Goal: Task Accomplishment & Management: Complete application form

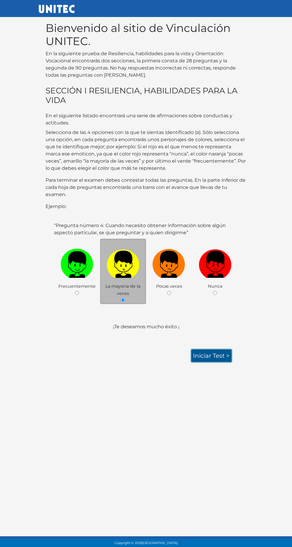
click at [214, 356] on link "Iniciar test >" at bounding box center [212, 355] width 40 height 13
click at [220, 355] on link "Iniciar test >" at bounding box center [212, 355] width 40 height 13
click at [211, 354] on link "Iniciar test >" at bounding box center [212, 355] width 40 height 13
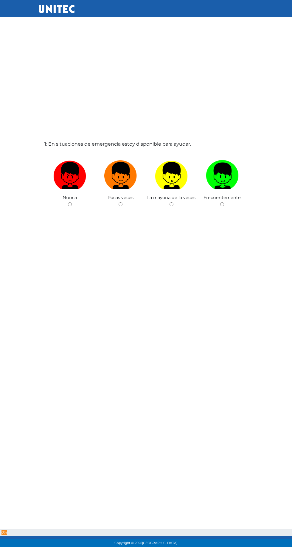
scroll to position [30, 0]
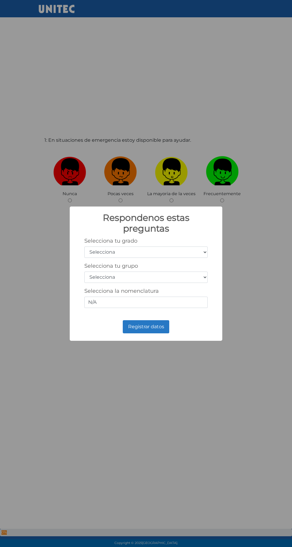
click at [204, 249] on select "Selecciona 1er grado 2do grado 3er grado 4to grado 5to grado 6to grado" at bounding box center [145, 251] width 123 height 11
select select "3"
click at [84, 246] on select "Selecciona 1er grado 2do grado 3er grado 4to grado 5to grado 6to grado" at bounding box center [145, 251] width 123 height 11
click at [195, 278] on select "Selecciona A B C D E F G H I J K L M N O P Q R S T U V W X Y Z" at bounding box center [145, 276] width 123 height 11
click at [190, 304] on input "N/A" at bounding box center [145, 302] width 123 height 11
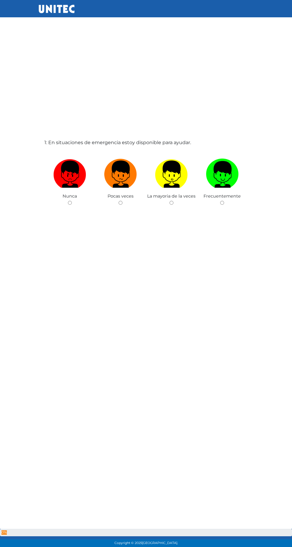
scroll to position [30, 0]
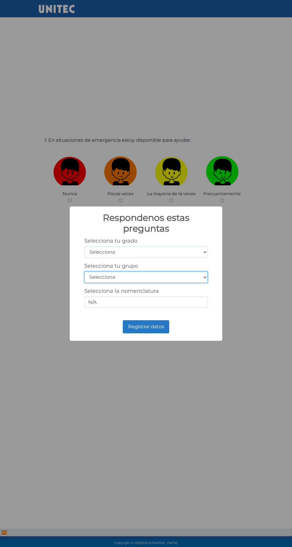
click at [205, 278] on select "Selecciona A B C D E F G H I J K L M N O P Q R S T U V W X Y Z" at bounding box center [145, 276] width 123 height 11
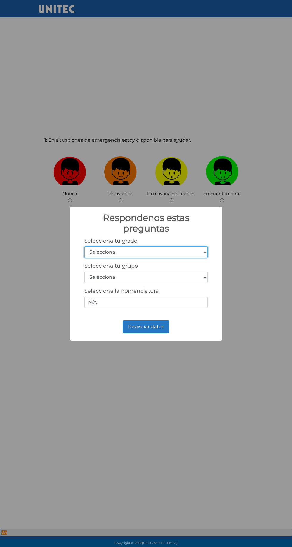
click at [202, 254] on select "Selecciona 1er grado 2do grado 3er grado 4to grado 5to grado 6to grado" at bounding box center [145, 251] width 123 height 11
select select "1"
click at [84, 246] on select "Selecciona 1er grado 2do grado 3er grado 4to grado 5to grado 6to grado" at bounding box center [145, 251] width 123 height 11
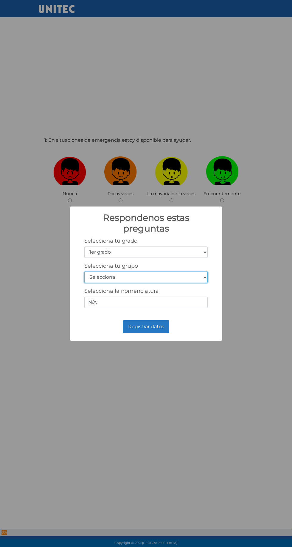
click at [178, 277] on select "Selecciona A B C D E F G H I J K L M N O P Q R S T U V W X Y Z" at bounding box center [145, 276] width 123 height 11
select select "i"
click at [84, 271] on select "Selecciona A B C D E F G H I J K L M N O P Q R S T U V W X Y Z" at bounding box center [145, 276] width 123 height 11
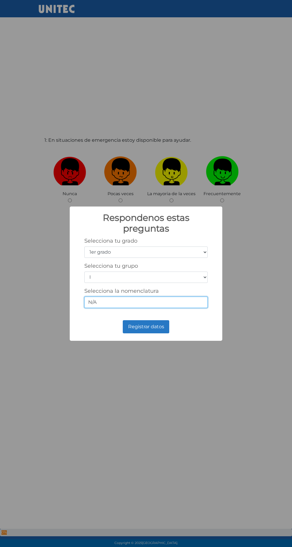
click at [199, 300] on input "N/A" at bounding box center [145, 302] width 123 height 11
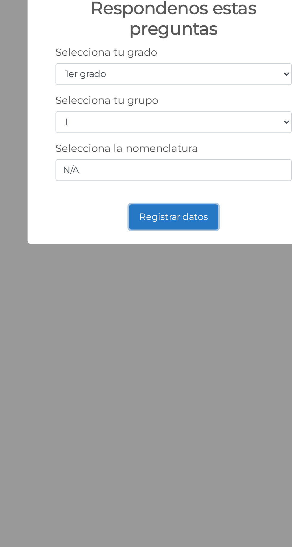
click at [159, 328] on button "Registrar datos" at bounding box center [146, 326] width 47 height 13
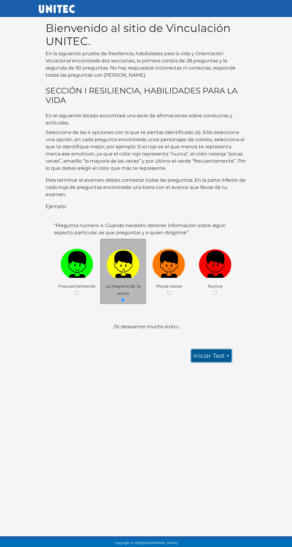
click at [221, 355] on link "Iniciar test >" at bounding box center [212, 355] width 40 height 13
click at [221, 352] on link "Iniciar test >" at bounding box center [212, 355] width 40 height 13
click at [222, 356] on link "Iniciar test >" at bounding box center [212, 355] width 40 height 13
click at [218, 356] on link "Iniciar test >" at bounding box center [212, 355] width 40 height 13
click at [213, 355] on link "Iniciar test >" at bounding box center [212, 355] width 40 height 13
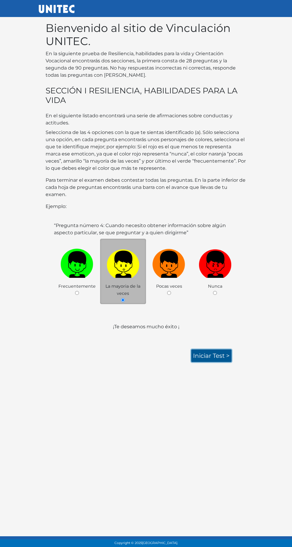
click at [216, 355] on link "Iniciar test >" at bounding box center [212, 355] width 40 height 13
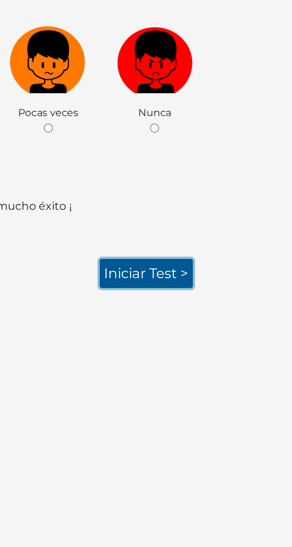
click at [212, 354] on link "Iniciar test >" at bounding box center [212, 355] width 40 height 13
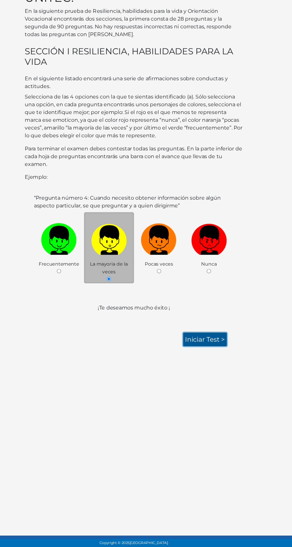
click at [216, 356] on link "Iniciar test >" at bounding box center [212, 355] width 40 height 13
click at [216, 352] on link "Iniciar test >" at bounding box center [212, 355] width 40 height 13
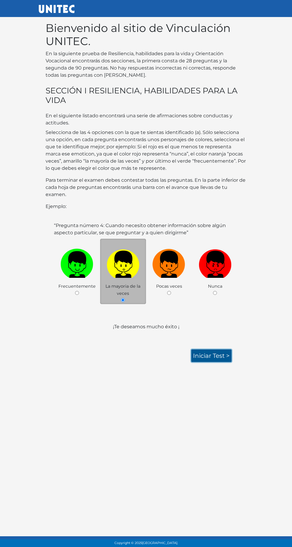
click at [206, 355] on link "Iniciar test >" at bounding box center [212, 355] width 40 height 13
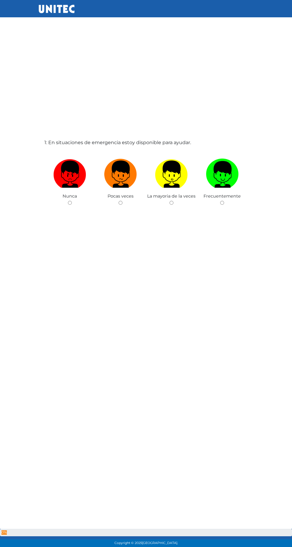
scroll to position [30, 0]
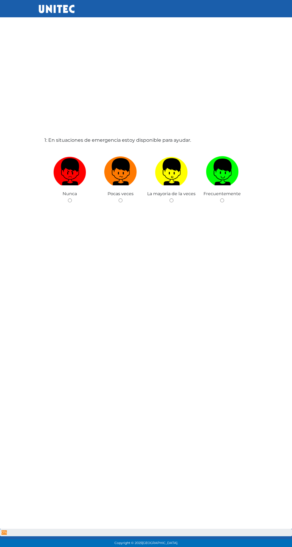
click at [72, 185] on img at bounding box center [69, 169] width 33 height 31
click at [72, 198] on input "radio" at bounding box center [70, 200] width 4 height 4
radio input "true"
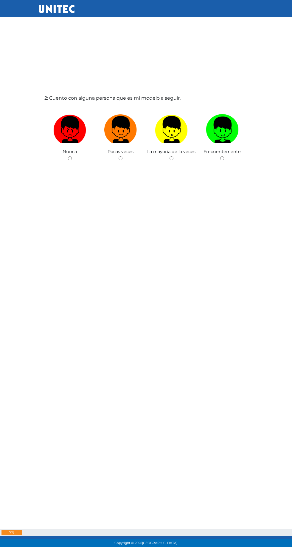
scroll to position [622, 0]
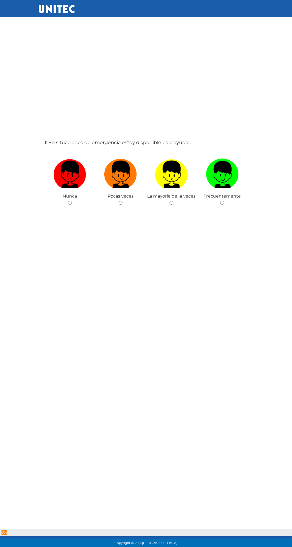
scroll to position [30, 0]
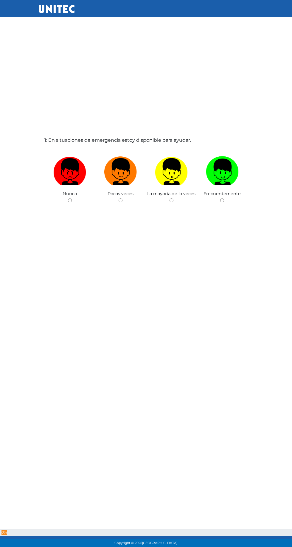
click at [227, 176] on img at bounding box center [222, 169] width 33 height 31
click at [224, 198] on input "radio" at bounding box center [222, 200] width 4 height 4
radio input "true"
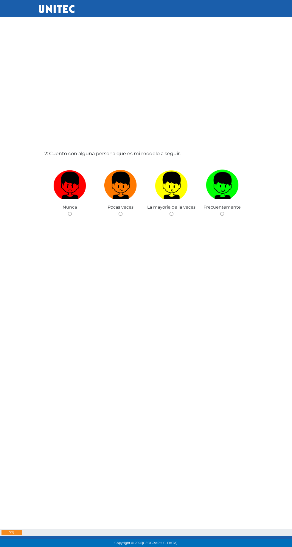
scroll to position [622, 0]
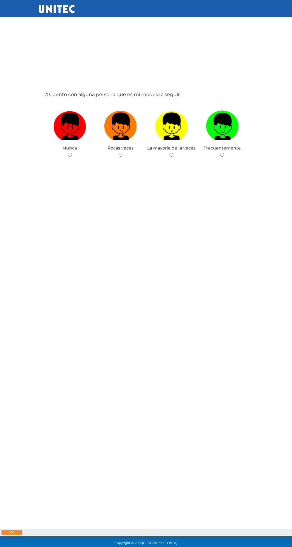
click at [128, 140] on img at bounding box center [120, 123] width 33 height 31
click at [123, 157] on input "radio" at bounding box center [121, 155] width 4 height 4
radio input "true"
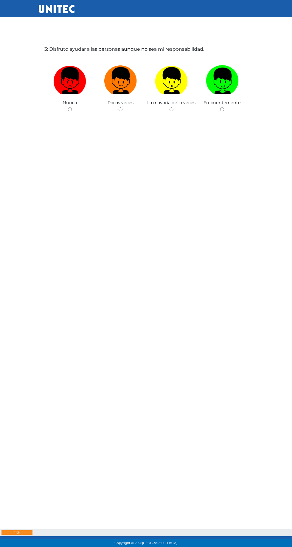
scroll to position [1215, 0]
click at [131, 94] on img at bounding box center [120, 78] width 33 height 31
click at [123, 111] on input "radio" at bounding box center [121, 109] width 4 height 4
radio input "true"
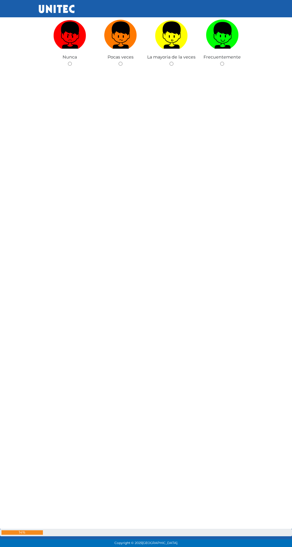
scroll to position [1807, 0]
click at [178, 48] on img at bounding box center [171, 32] width 33 height 31
click at [174, 65] on input "radio" at bounding box center [172, 63] width 4 height 4
radio input "true"
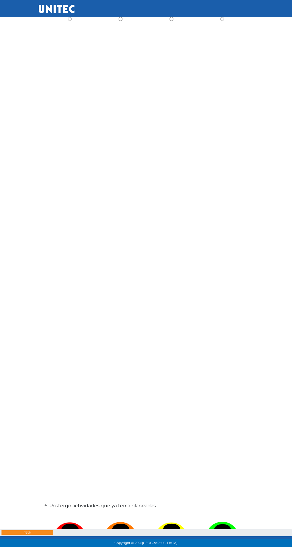
scroll to position [2400, 0]
click at [123, 20] on input "radio" at bounding box center [121, 18] width 4 height 4
radio input "true"
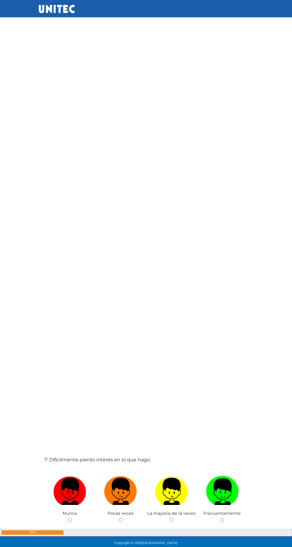
scroll to position [2992, 0]
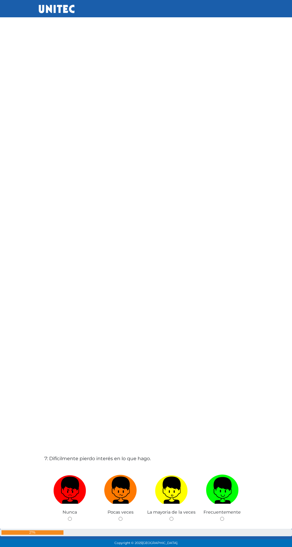
radio input "true"
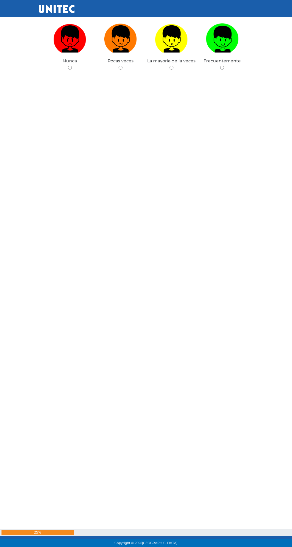
click at [172, 183] on div "7: Difícilmente pierdo interés en lo que hago. [GEOGRAPHIC_DATA] Pocas veces La…" at bounding box center [146, 140] width 206 height 547
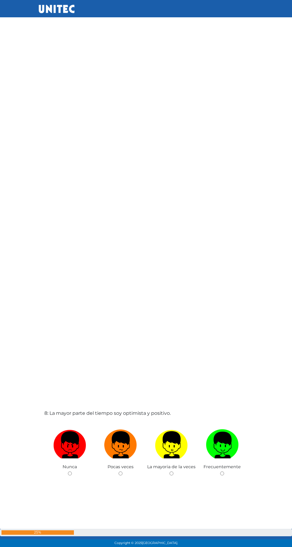
scroll to position [3585, 0]
radio input "true"
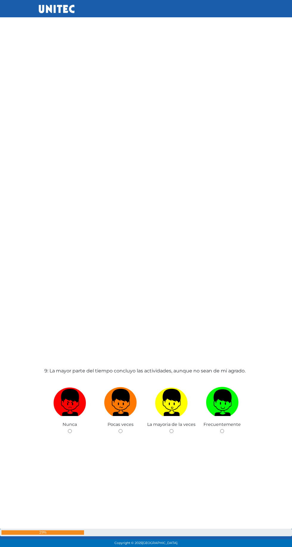
scroll to position [4177, 0]
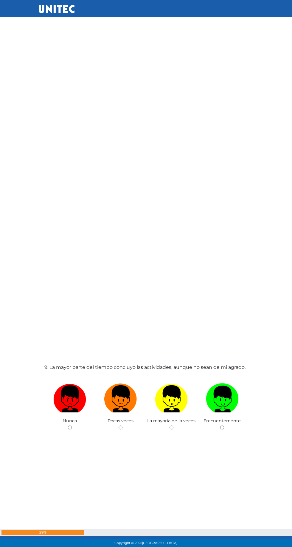
radio input "true"
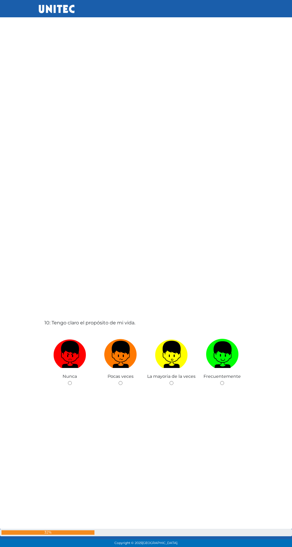
scroll to position [4770, 0]
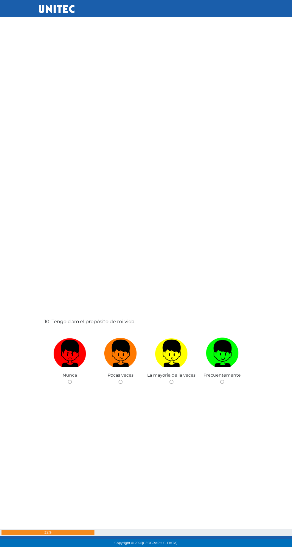
radio input "true"
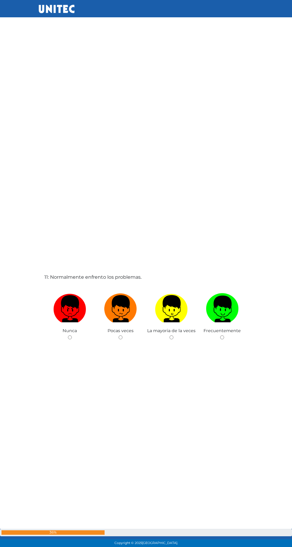
scroll to position [5362, 0]
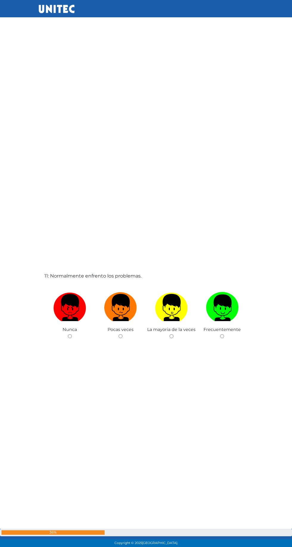
radio input "true"
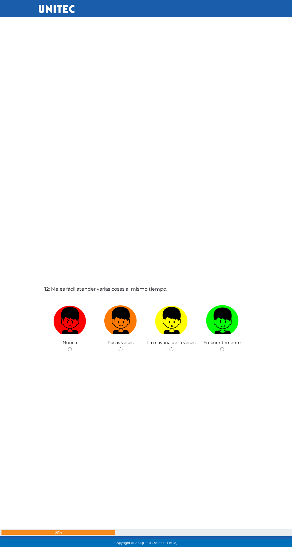
scroll to position [5954, 0]
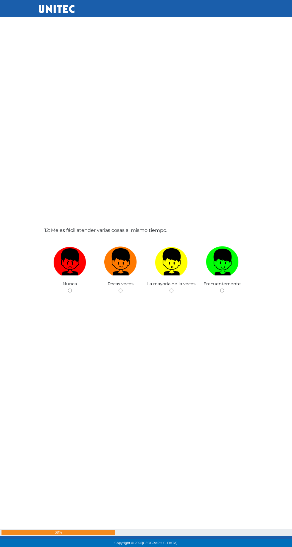
radio input "true"
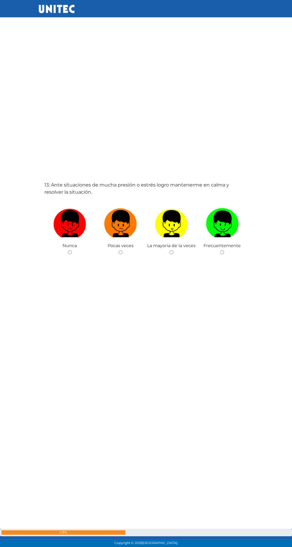
scroll to position [6547, 0]
radio input "true"
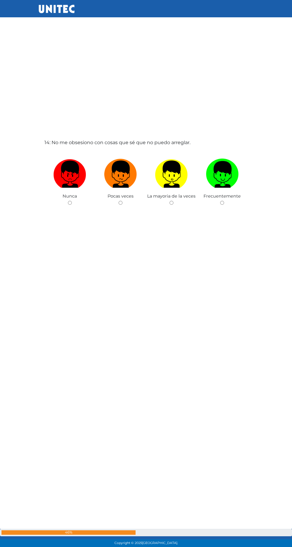
scroll to position [7139, 0]
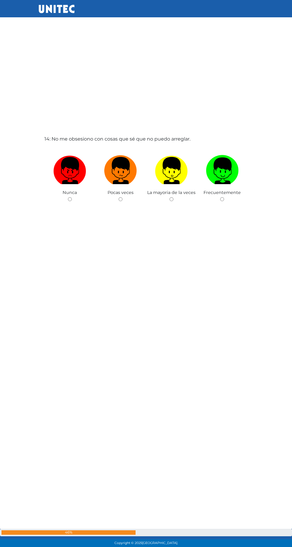
radio input "true"
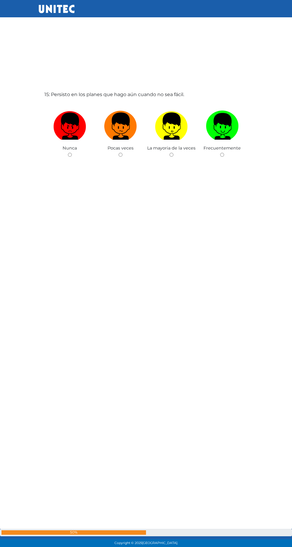
scroll to position [7732, 0]
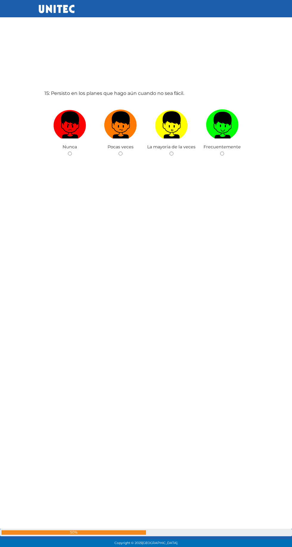
radio input "true"
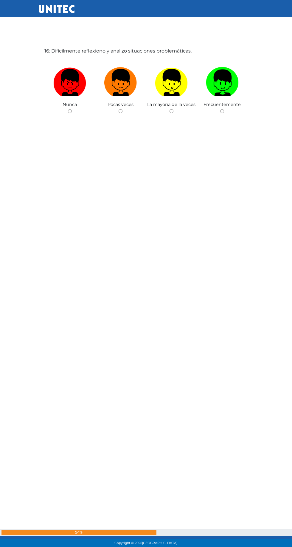
scroll to position [8324, 0]
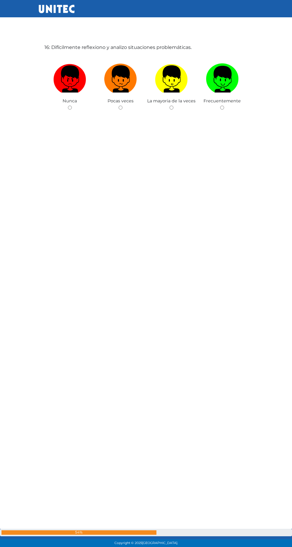
radio input "true"
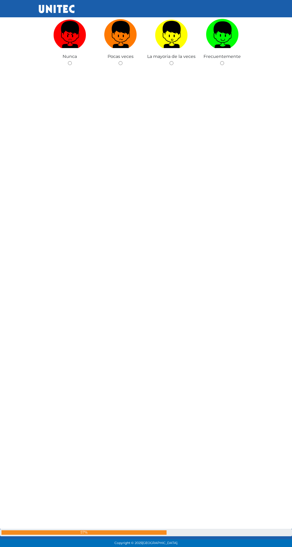
scroll to position [8917, 0]
